Goal: Task Accomplishment & Management: Manage account settings

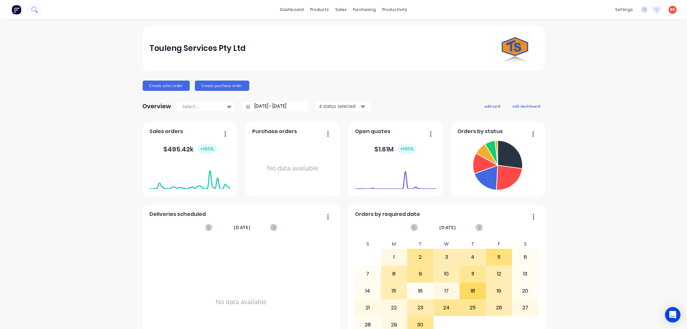
click at [34, 8] on icon at bounding box center [34, 9] width 6 height 6
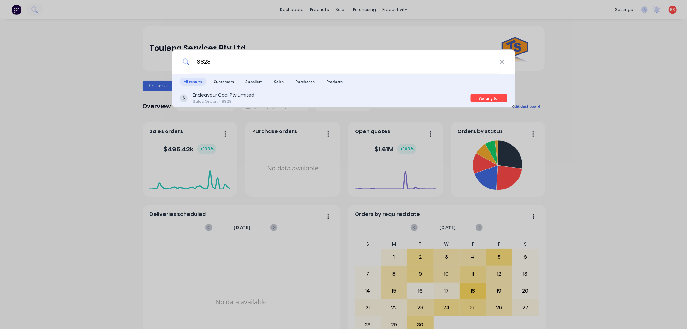
type input "18828"
click at [218, 96] on div "Endeavour Coal Pty Limited" at bounding box center [224, 95] width 62 height 7
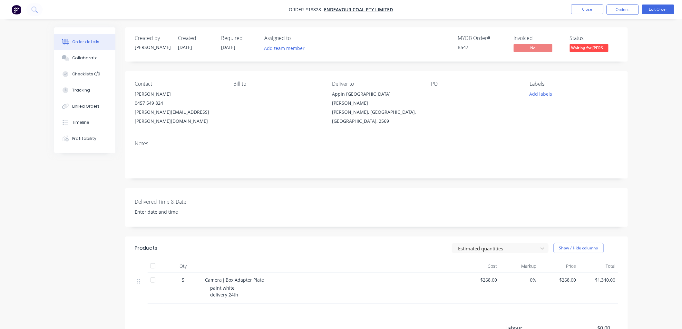
drag, startPoint x: 600, startPoint y: 48, endPoint x: 598, endPoint y: 55, distance: 6.7
click at [600, 48] on span "Waiting for [PERSON_NAME]" at bounding box center [588, 48] width 39 height 8
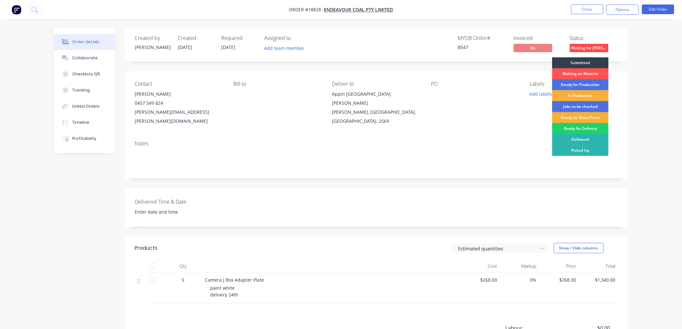
click at [582, 127] on div "Ready for Delivery" at bounding box center [580, 128] width 56 height 11
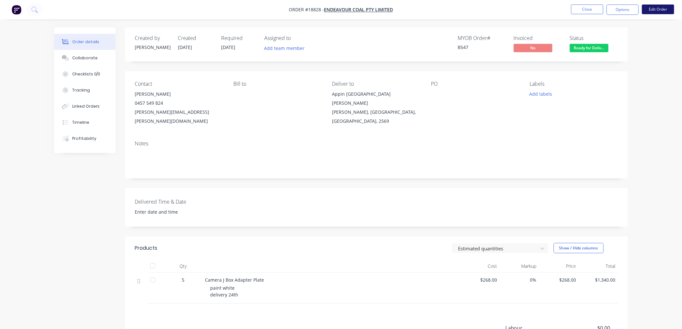
click at [666, 7] on button "Edit Order" at bounding box center [658, 10] width 32 height 10
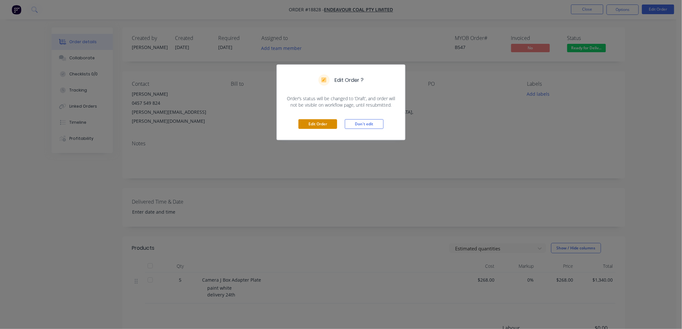
click at [324, 124] on button "Edit Order" at bounding box center [317, 124] width 39 height 10
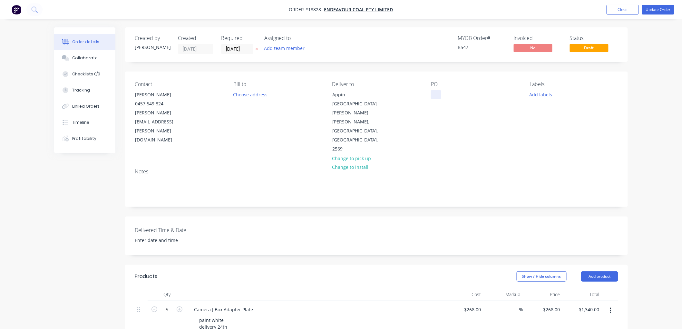
click at [435, 94] on div at bounding box center [436, 94] width 10 height 9
click at [436, 92] on div at bounding box center [436, 94] width 10 height 9
click at [654, 9] on button "Update Order" at bounding box center [658, 10] width 32 height 10
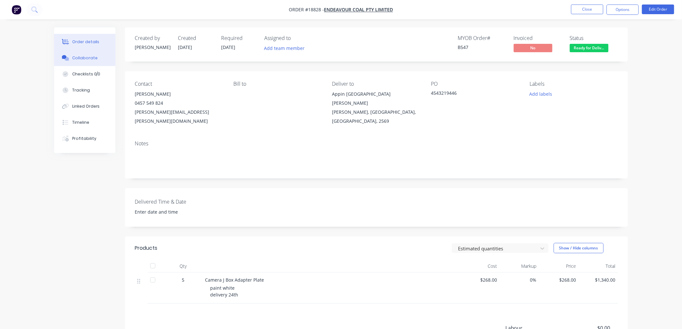
click at [87, 56] on div "Collaborate" at bounding box center [84, 58] width 25 height 6
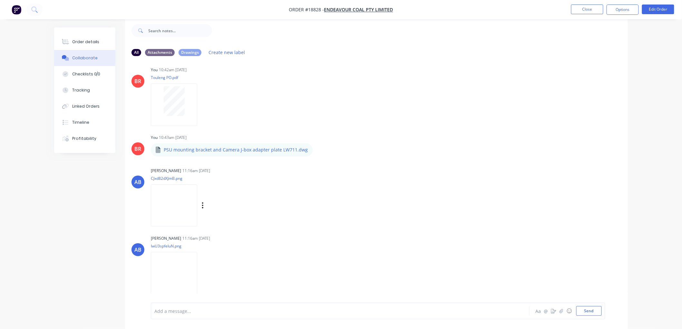
scroll to position [10, 0]
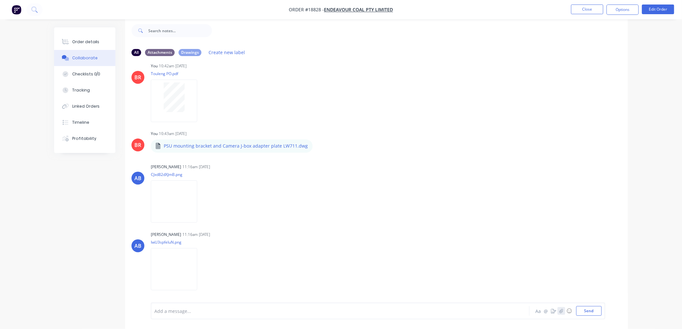
click at [561, 309] on icon "button" at bounding box center [561, 311] width 4 height 5
click at [580, 314] on button "Send" at bounding box center [588, 311] width 25 height 10
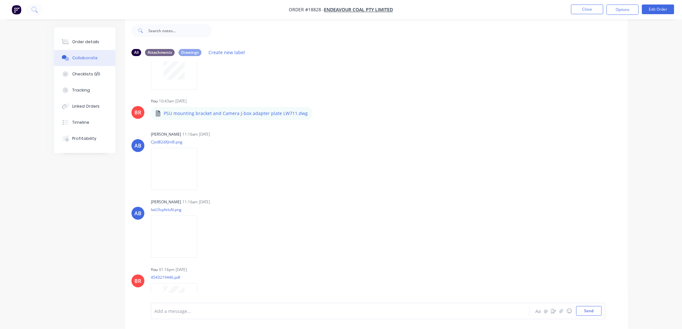
scroll to position [0, 0]
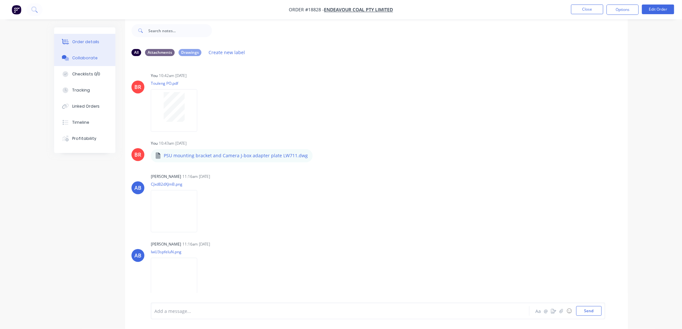
click at [91, 40] on div "Order details" at bounding box center [85, 42] width 27 height 6
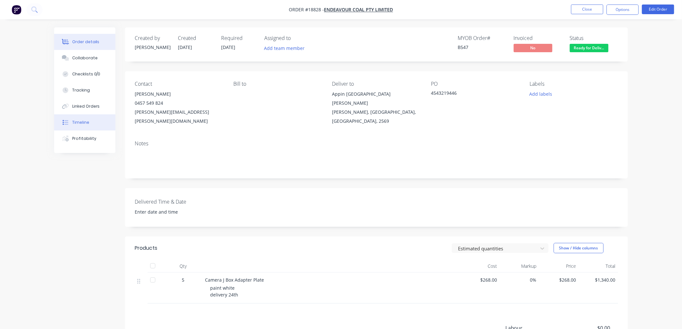
click at [79, 120] on div "Timeline" at bounding box center [80, 123] width 17 height 6
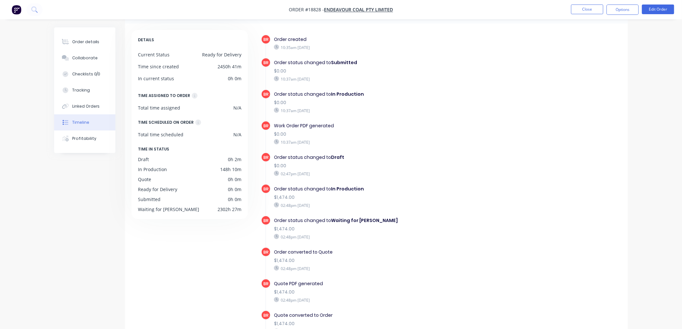
scroll to position [12, 0]
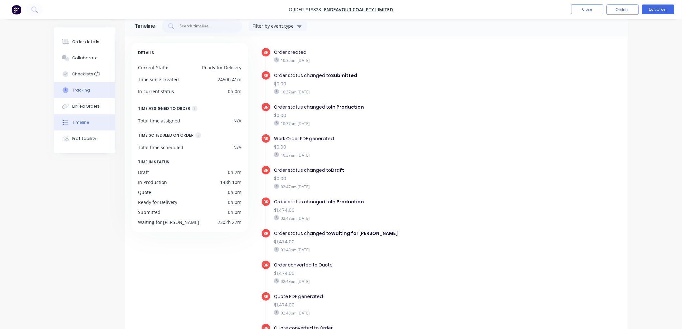
click at [78, 86] on button "Tracking" at bounding box center [84, 90] width 61 height 16
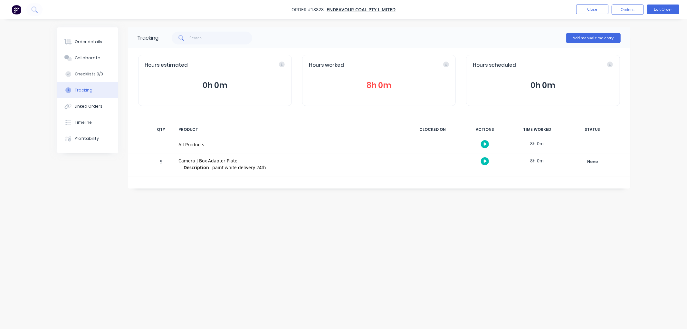
click at [386, 84] on button "8h 0m" at bounding box center [379, 85] width 140 height 12
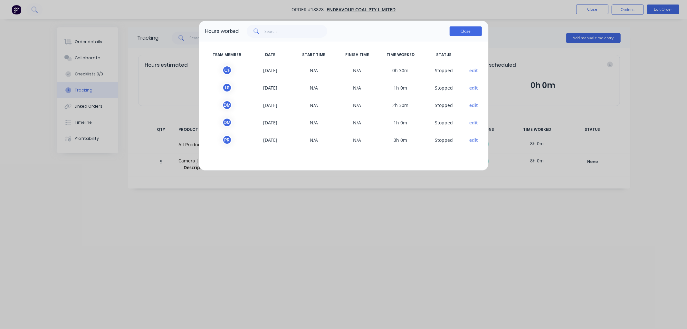
click at [458, 31] on button "Close" at bounding box center [466, 31] width 32 height 10
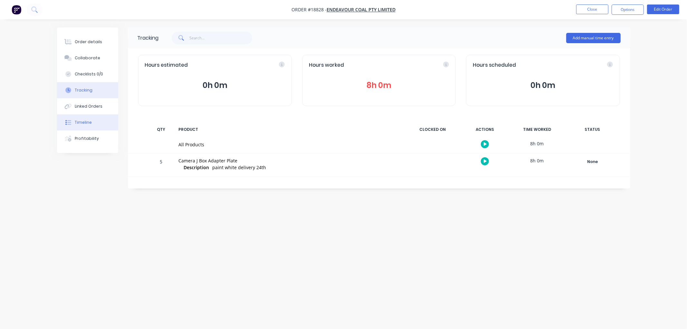
click at [86, 120] on div "Timeline" at bounding box center [83, 123] width 17 height 6
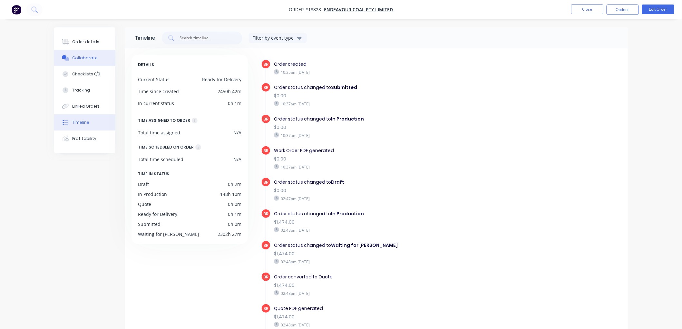
click at [79, 53] on button "Collaborate" at bounding box center [84, 58] width 61 height 16
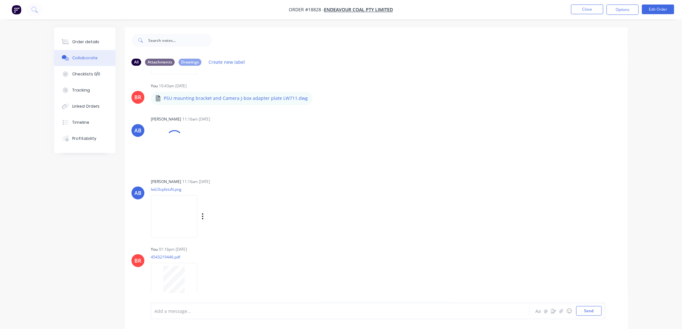
scroll to position [10, 0]
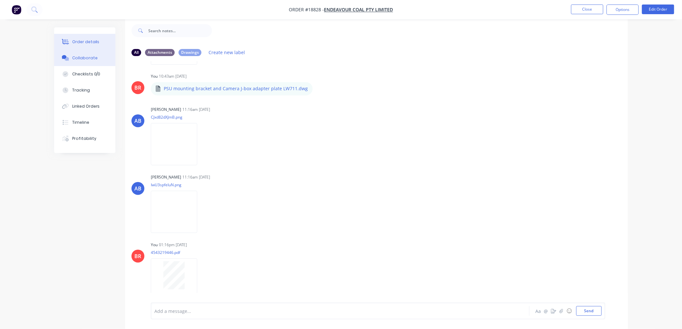
click at [85, 42] on div "Order details" at bounding box center [85, 42] width 27 height 6
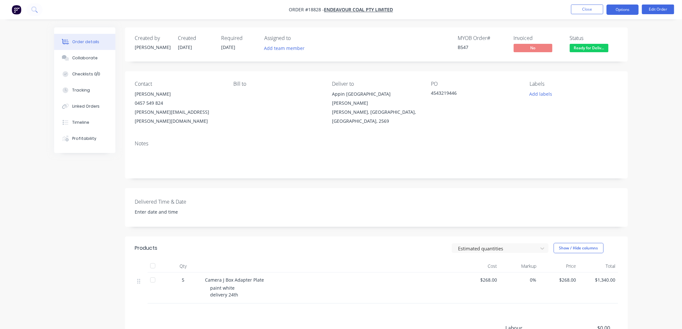
click at [614, 11] on button "Options" at bounding box center [622, 10] width 32 height 10
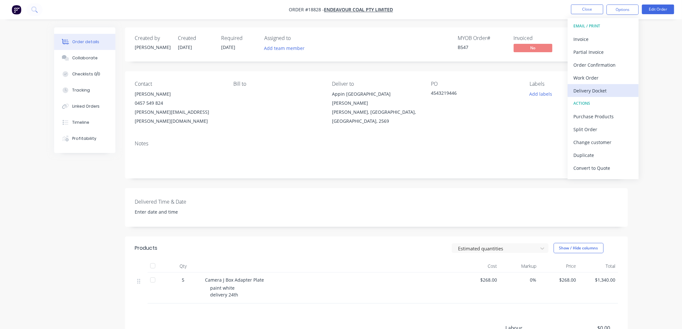
click at [580, 91] on div "Delivery Docket" at bounding box center [602, 90] width 59 height 9
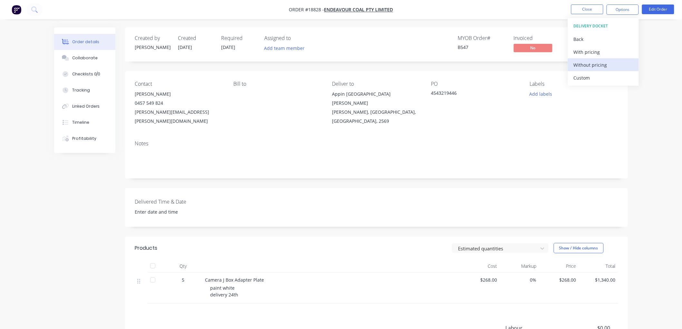
click at [585, 62] on div "Without pricing" at bounding box center [602, 64] width 59 height 9
click at [656, 70] on div "Order details Collaborate Checklists 0/0 Tracking Linked Orders Timeline Profit…" at bounding box center [341, 209] width 682 height 418
click at [581, 10] on button "Close" at bounding box center [587, 10] width 32 height 10
